Goal: Transaction & Acquisition: Purchase product/service

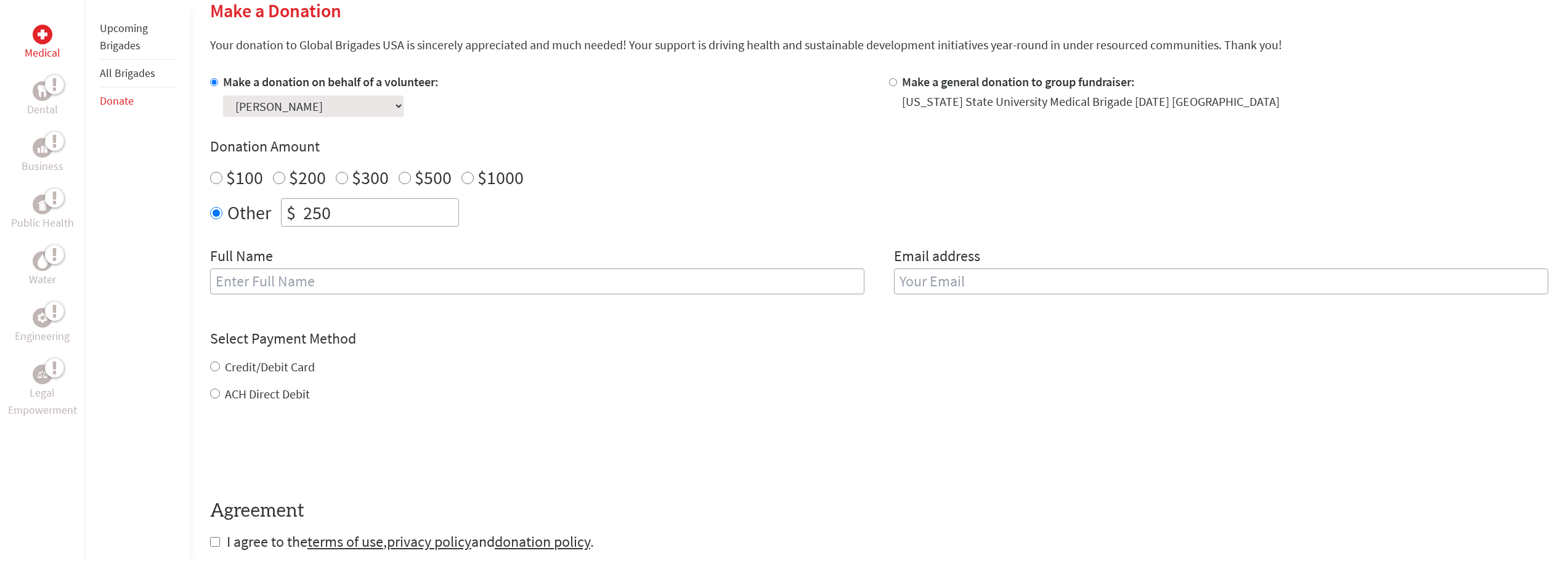
scroll to position [308, 0]
click at [273, 303] on div "Full Name" at bounding box center [537, 277] width 654 height 63
click at [282, 285] on input "text" at bounding box center [537, 281] width 654 height 26
type input "[PERSON_NAME]"
type input "[EMAIL_ADDRESS][DOMAIN_NAME]"
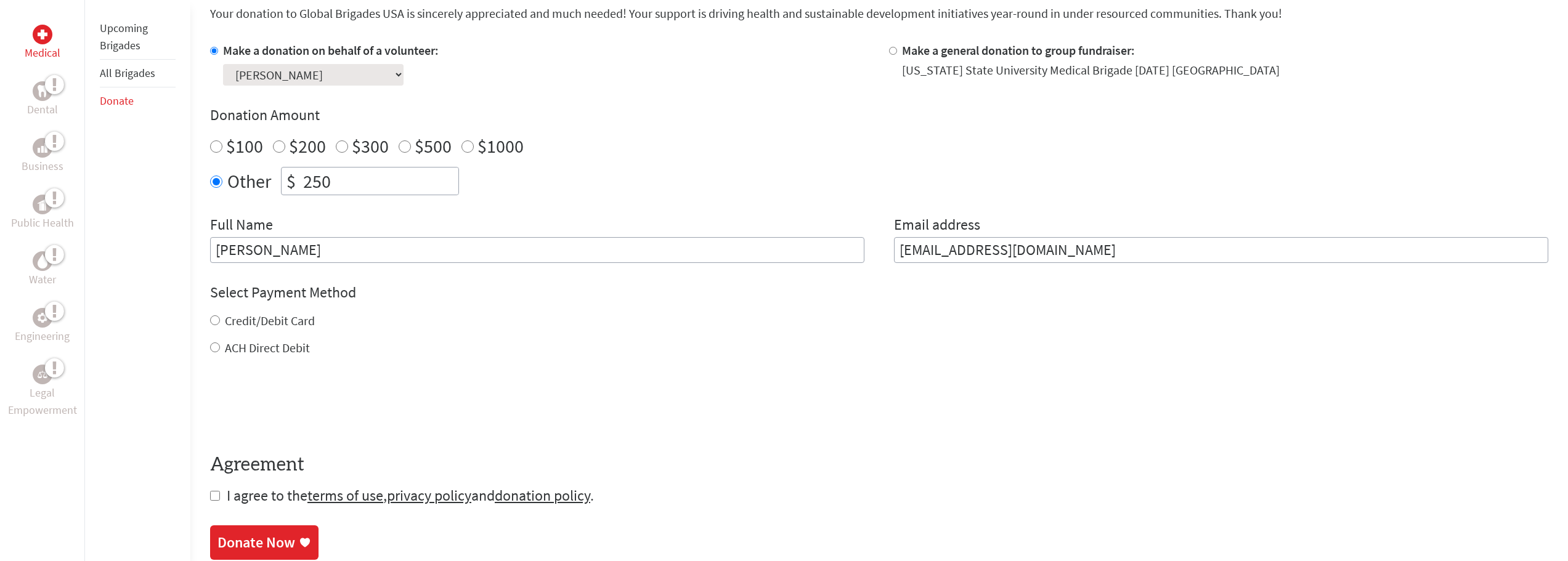
scroll to position [370, 0]
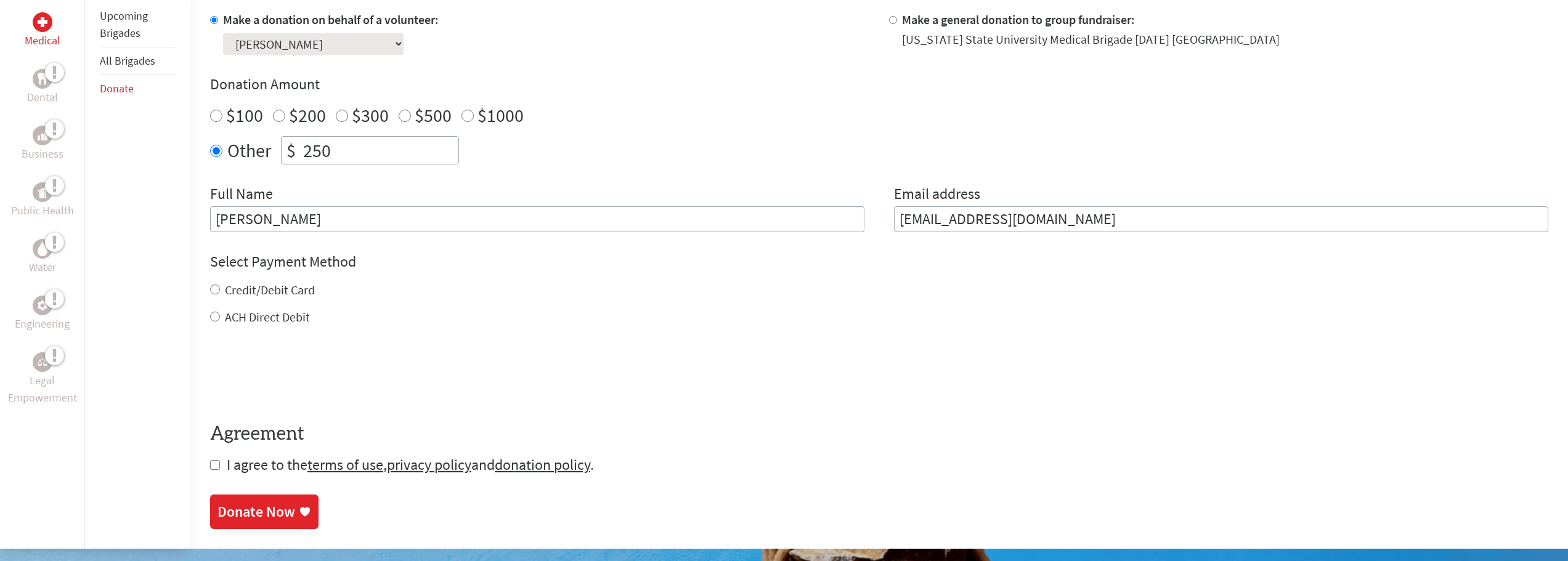
click at [273, 288] on label "Credit/Debit Card" at bounding box center [270, 290] width 90 height 16
click at [220, 288] on input "Credit/Debit Card" at bounding box center [215, 289] width 10 height 10
radio input "true"
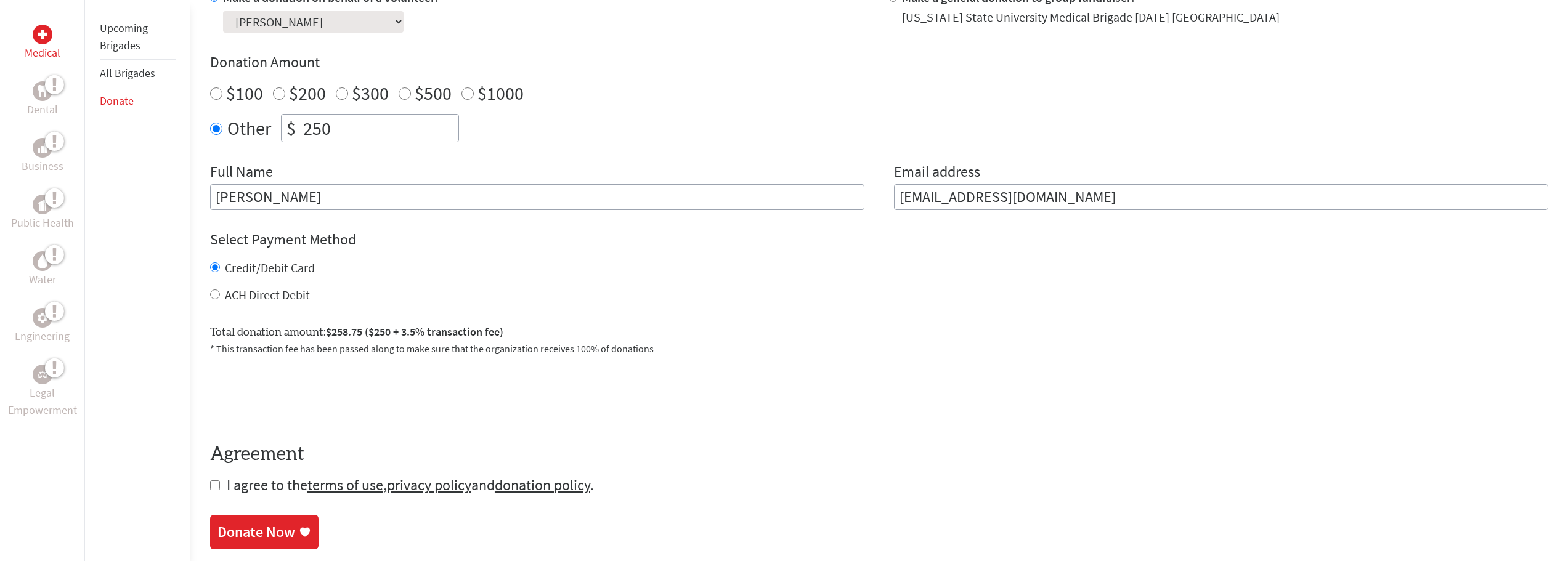
scroll to position [431, 0]
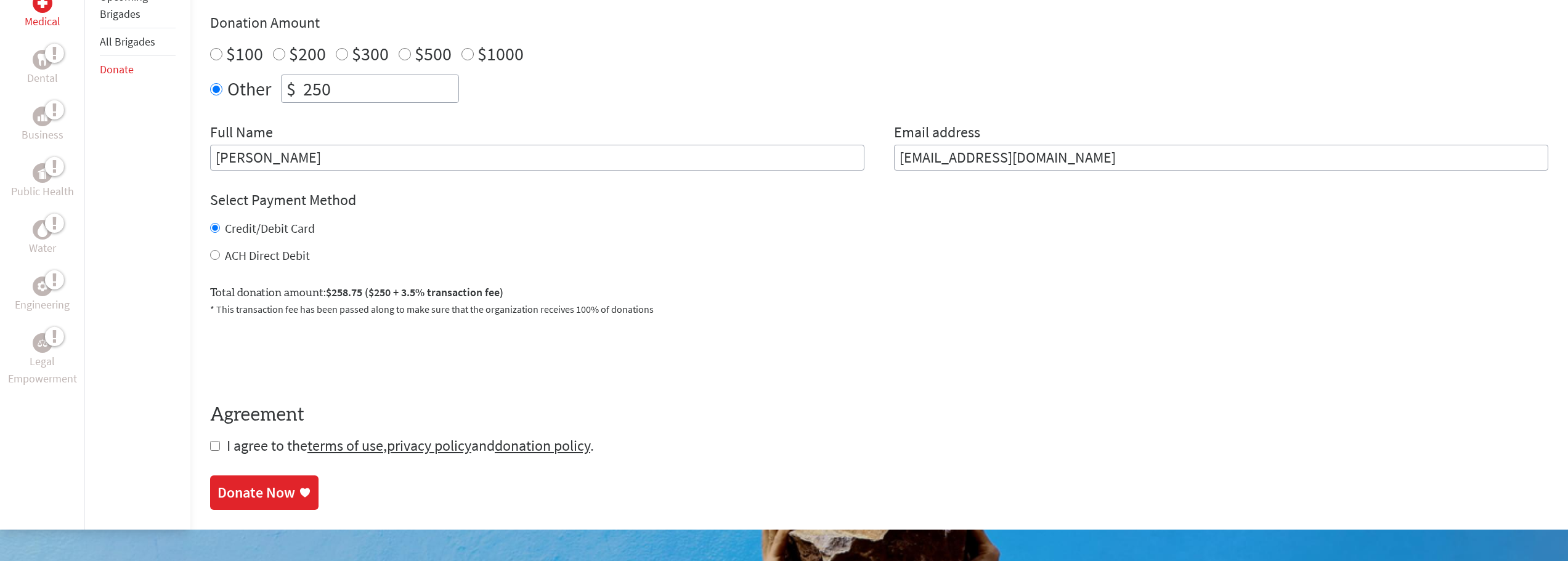
click at [218, 444] on input "checkbox" at bounding box center [215, 446] width 10 height 10
checkbox input "true"
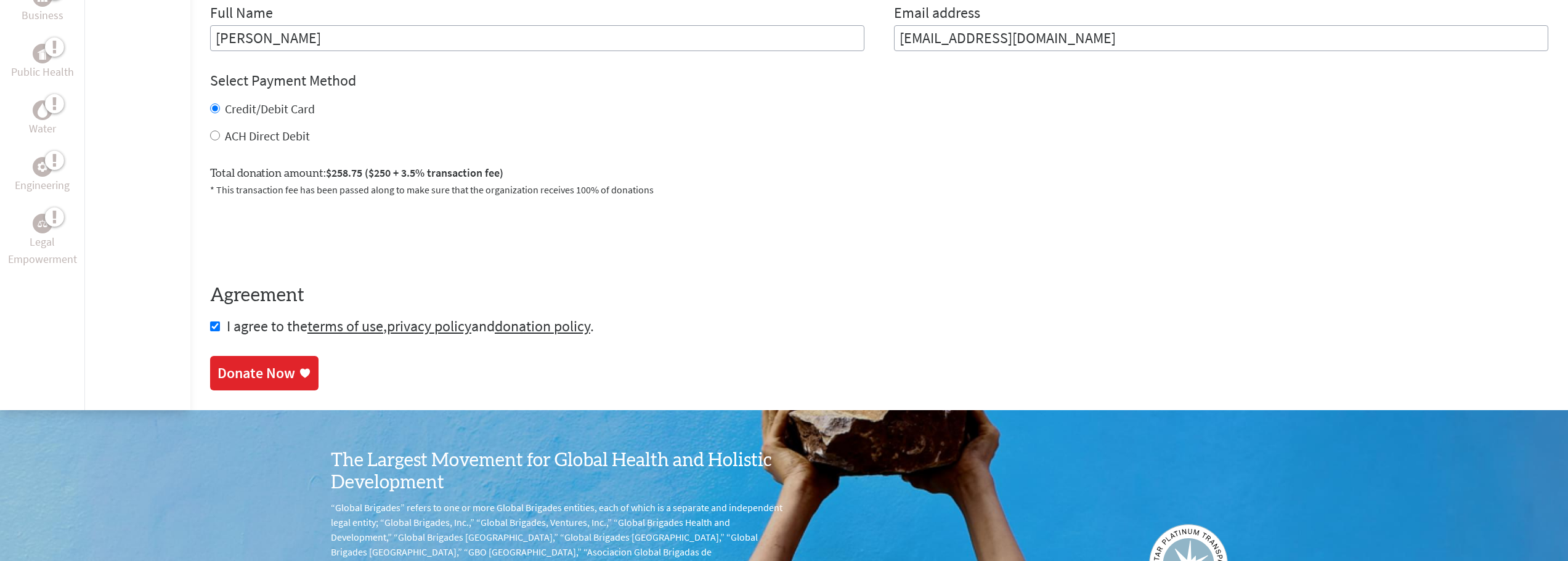
scroll to position [554, 0]
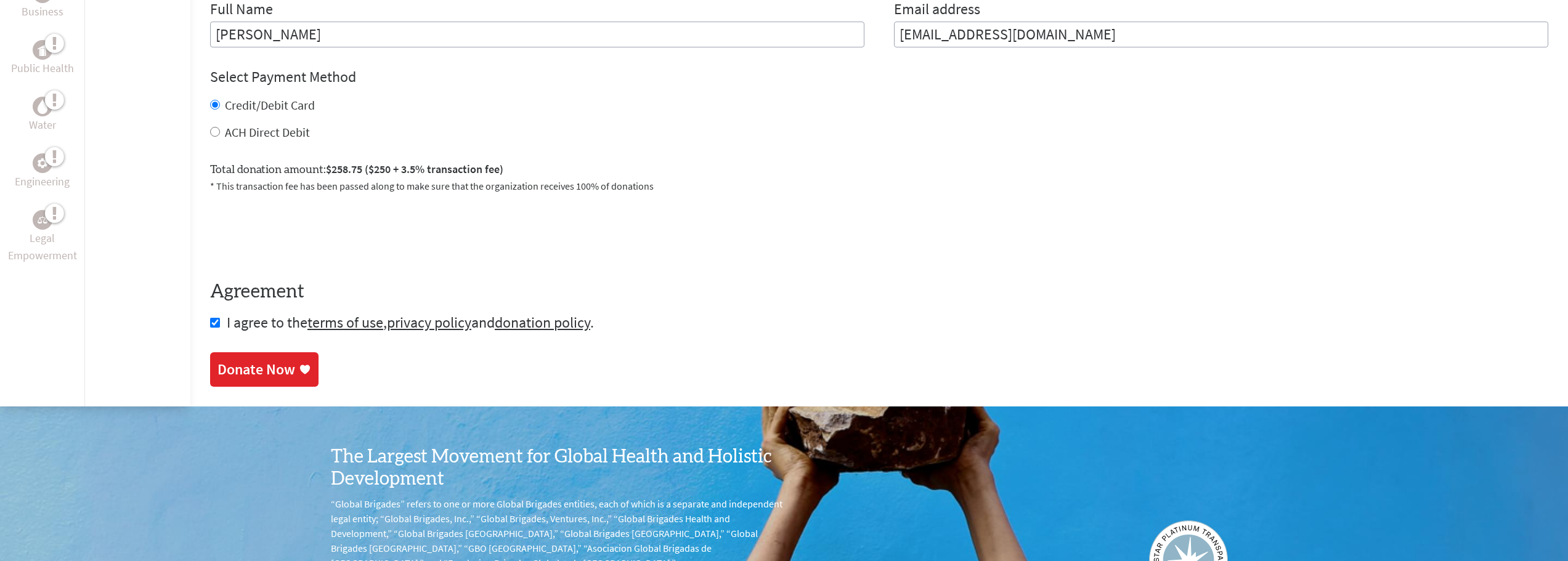
click at [264, 380] on div "Donate Now" at bounding box center [256, 370] width 78 height 20
